Goal: Information Seeking & Learning: Learn about a topic

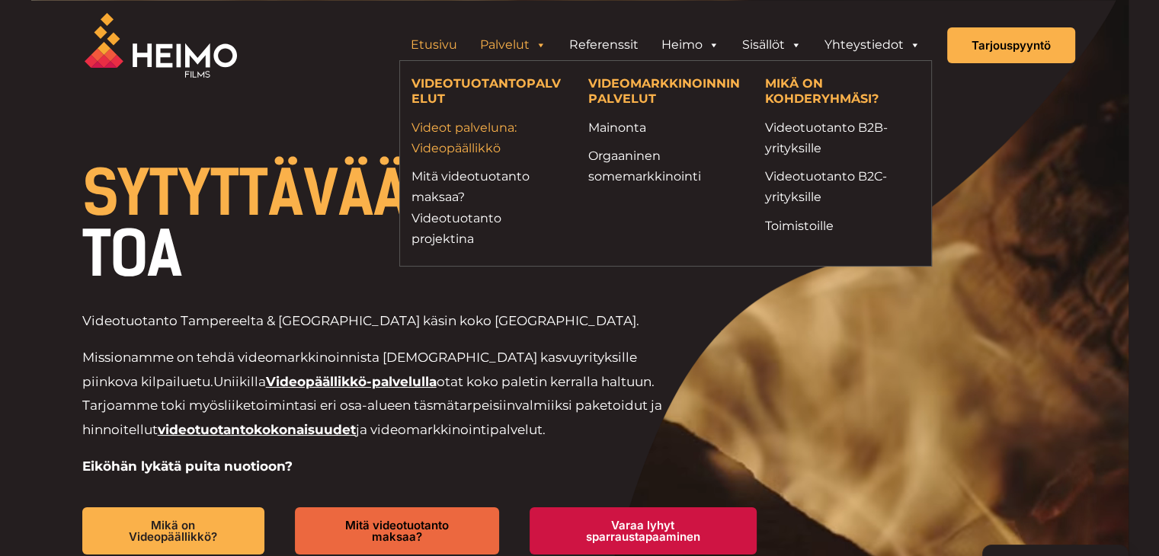
click at [485, 138] on link "Videot palveluna: Videopäällikkö" at bounding box center [488, 137] width 154 height 41
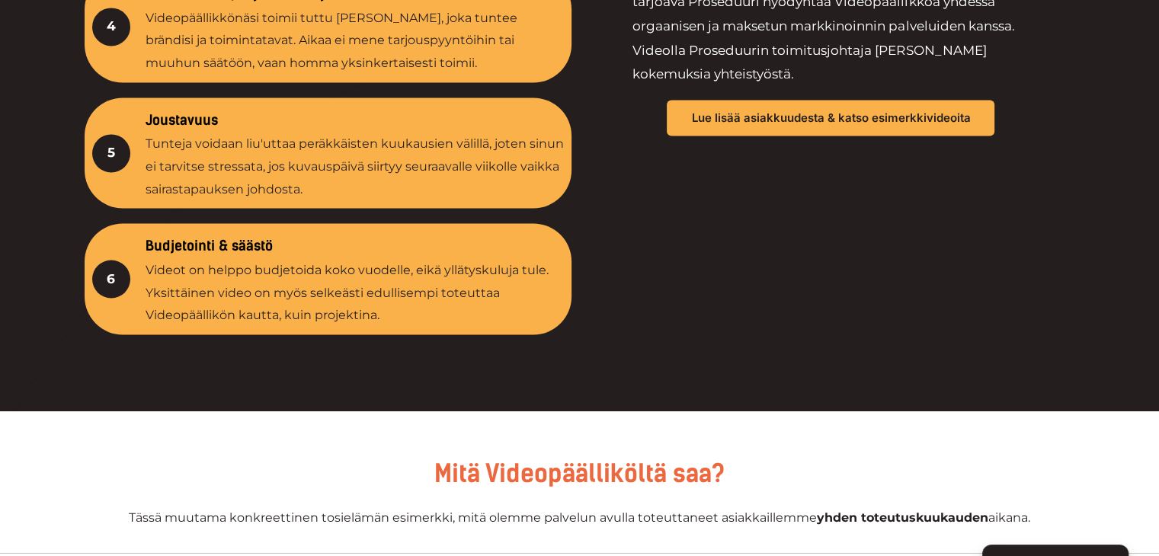
scroll to position [2514, 0]
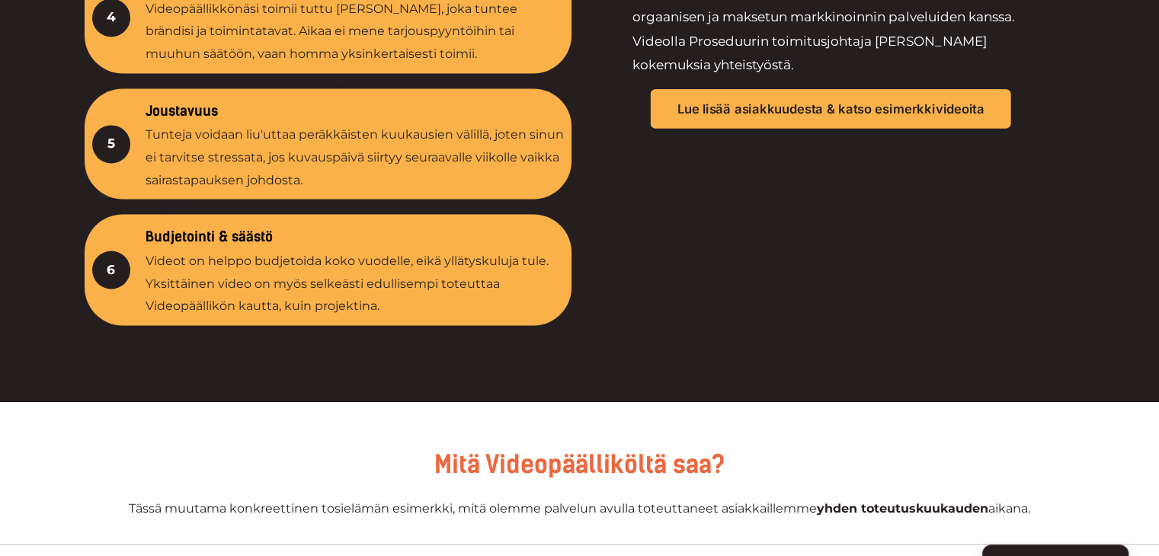
click at [805, 113] on span "Lue lisää asiakkuudesta & katso esimerkkivideoita" at bounding box center [830, 108] width 307 height 13
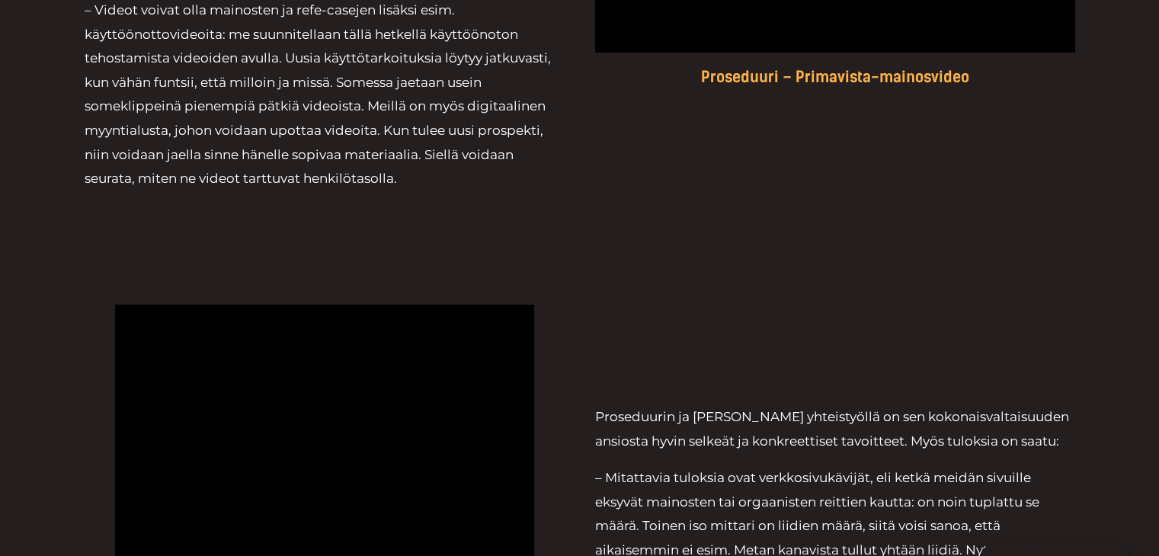
scroll to position [1829, 0]
